Goal: Find specific page/section: Find specific page/section

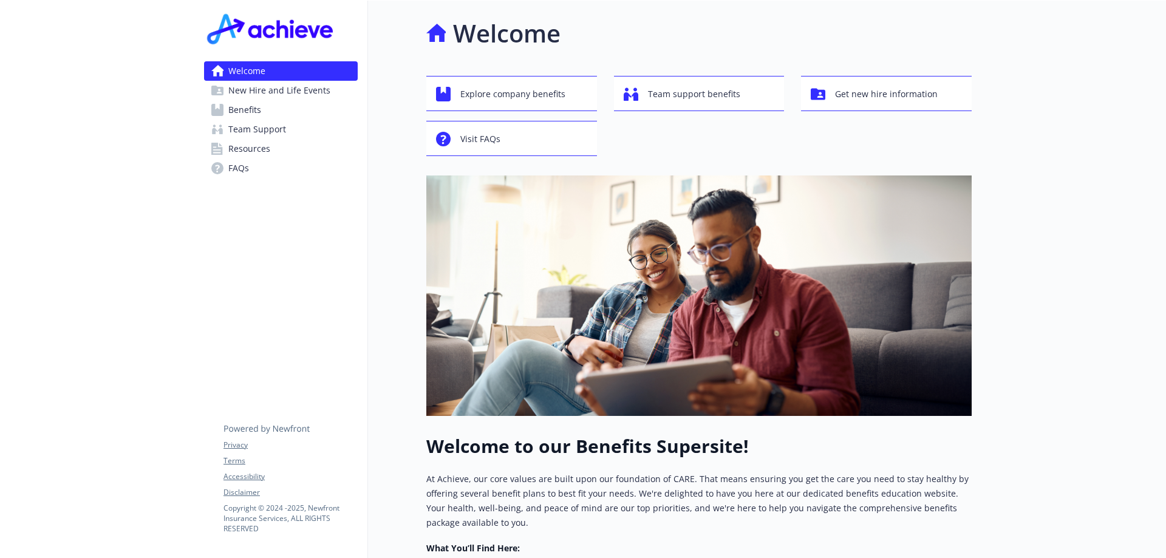
click at [262, 106] on link "Benefits" at bounding box center [281, 109] width 154 height 19
